Goal: Information Seeking & Learning: Learn about a topic

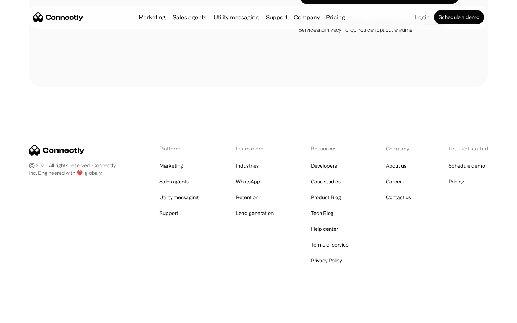
scroll to position [1214, 0]
